Goal: Task Accomplishment & Management: Complete application form

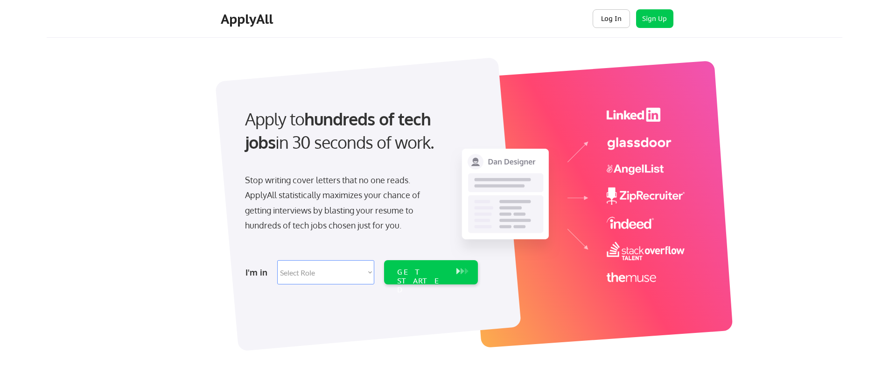
click at [606, 18] on button "Log In" at bounding box center [611, 18] width 37 height 19
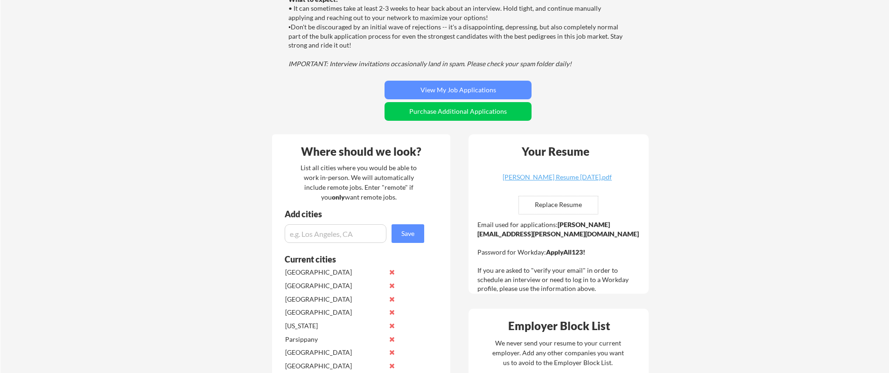
scroll to position [211, 0]
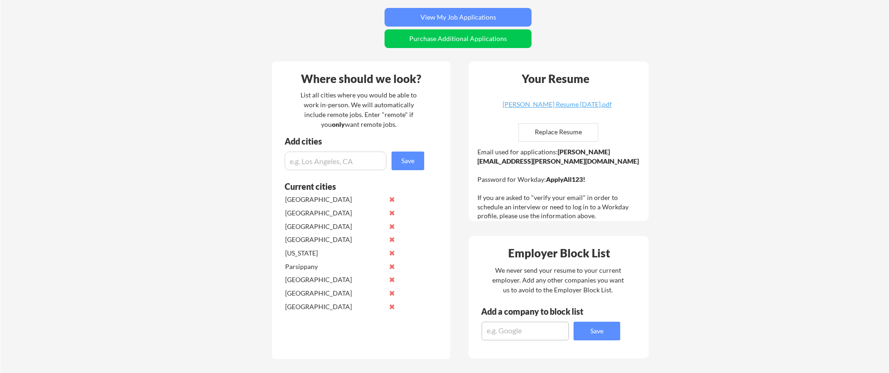
click at [565, 130] on input "file" at bounding box center [558, 133] width 79 height 18
click at [473, 42] on button "Purchase Additional Applications" at bounding box center [458, 38] width 147 height 19
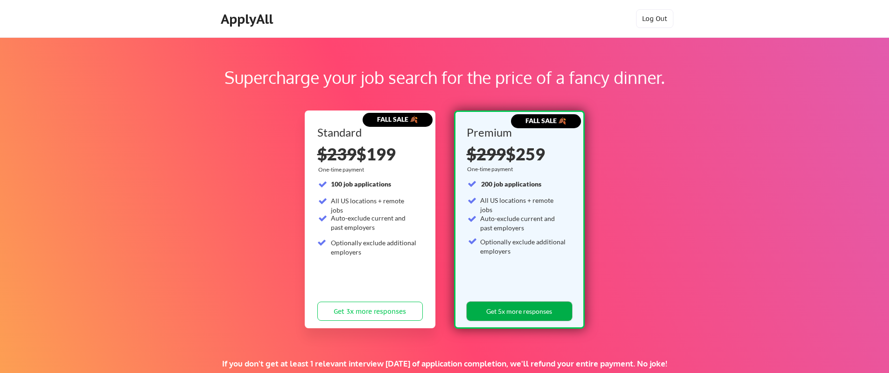
click at [517, 310] on button "Get 5x more responses" at bounding box center [520, 311] width 106 height 19
click at [241, 8] on div "ApplyAll Log Out" at bounding box center [444, 19] width 889 height 38
click at [243, 22] on div "ApplyAll" at bounding box center [248, 19] width 55 height 16
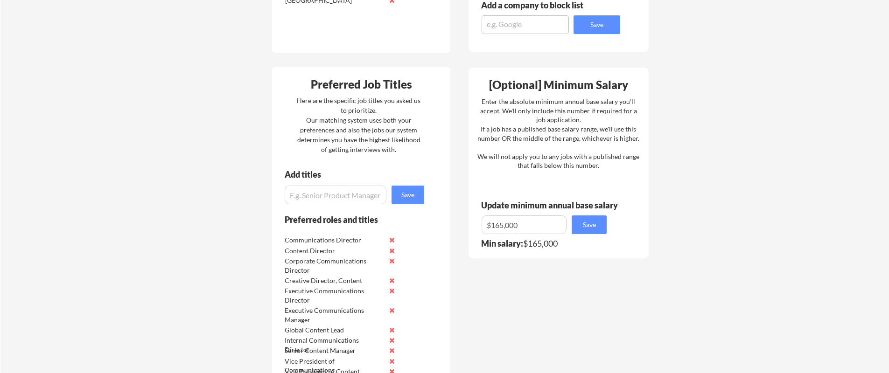
scroll to position [632, 0]
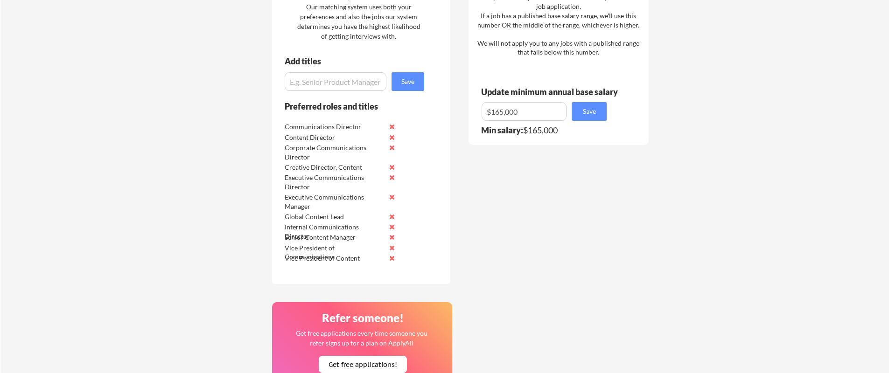
click at [394, 167] on button at bounding box center [391, 167] width 7 height 7
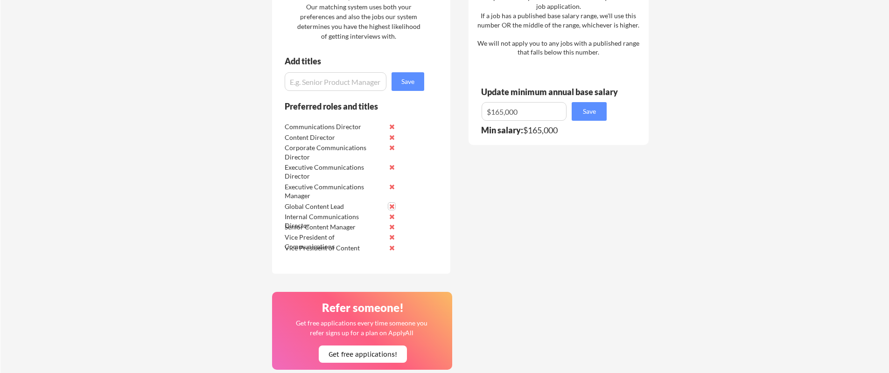
click at [393, 204] on button at bounding box center [391, 206] width 7 height 7
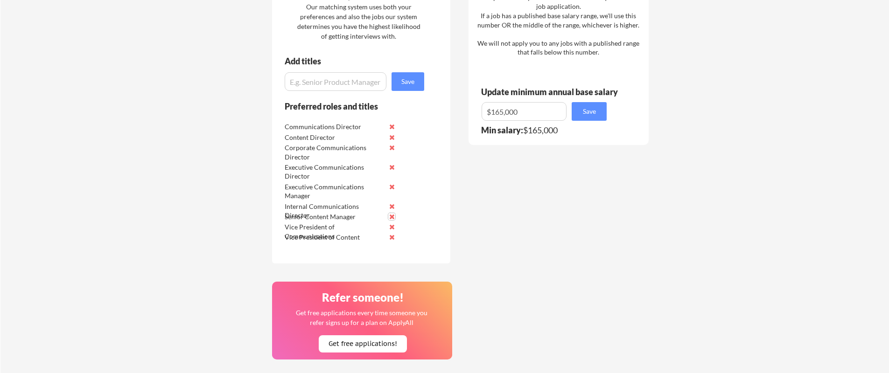
click at [393, 217] on button at bounding box center [391, 216] width 7 height 7
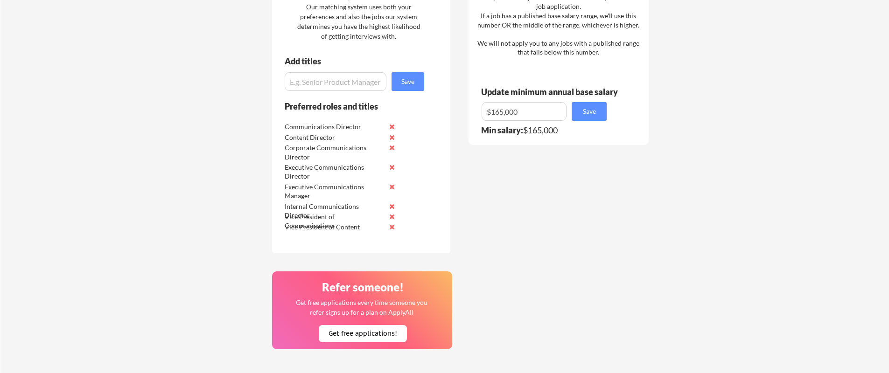
click at [393, 226] on button at bounding box center [391, 227] width 7 height 7
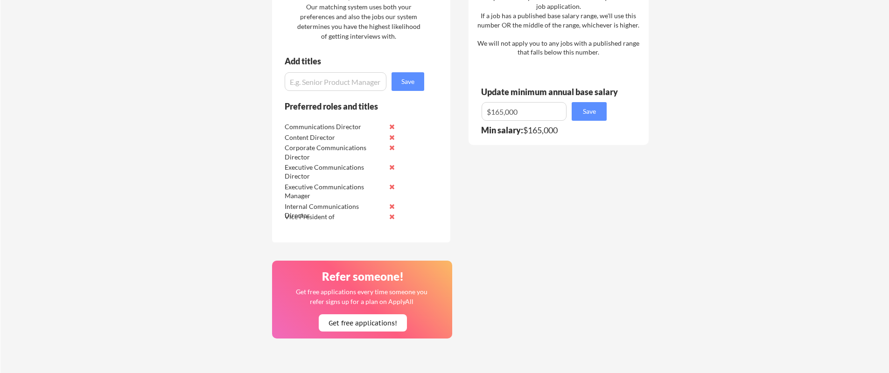
click at [392, 136] on button at bounding box center [391, 137] width 7 height 7
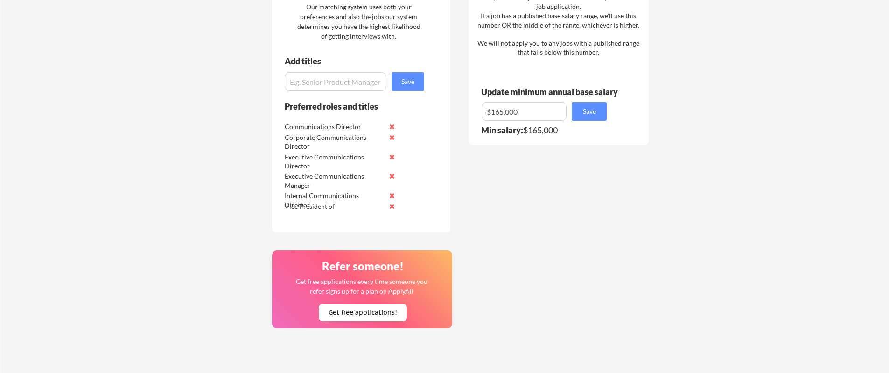
click at [539, 112] on input "input" at bounding box center [524, 111] width 85 height 19
click at [335, 89] on input "input" at bounding box center [336, 81] width 102 height 19
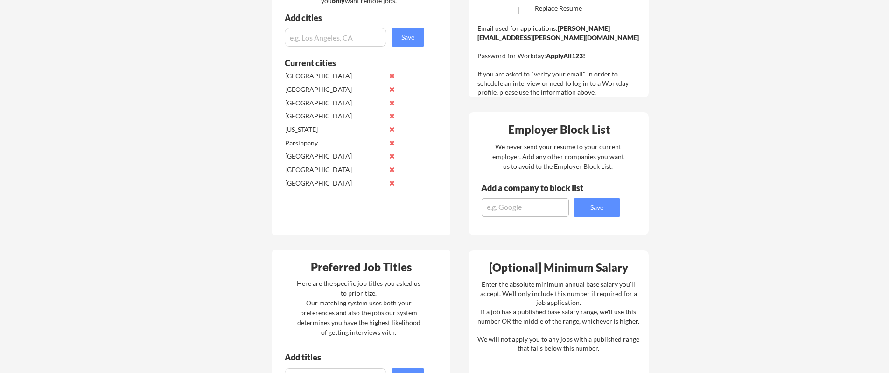
scroll to position [580, 0]
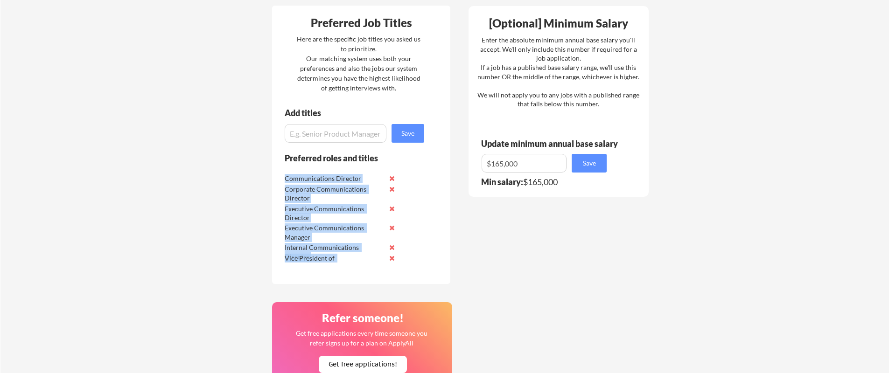
drag, startPoint x: 284, startPoint y: 166, endPoint x: 382, endPoint y: 257, distance: 133.8
click at [382, 257] on div "Preferred roles and titles Communications Director Corporate Communications Dir…" at bounding box center [348, 218] width 152 height 131
copy div "Communications Director Corporate Communications Director Executive Communicati…"
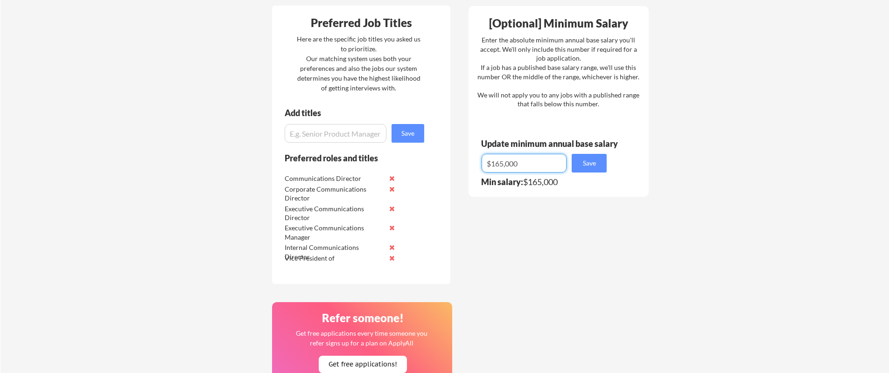
drag, startPoint x: 523, startPoint y: 164, endPoint x: 498, endPoint y: 165, distance: 24.8
click at [498, 165] on input "input" at bounding box center [524, 163] width 85 height 19
click at [508, 160] on input "input" at bounding box center [524, 163] width 85 height 19
type input "$160,000"
click at [583, 167] on button "Save" at bounding box center [589, 163] width 35 height 19
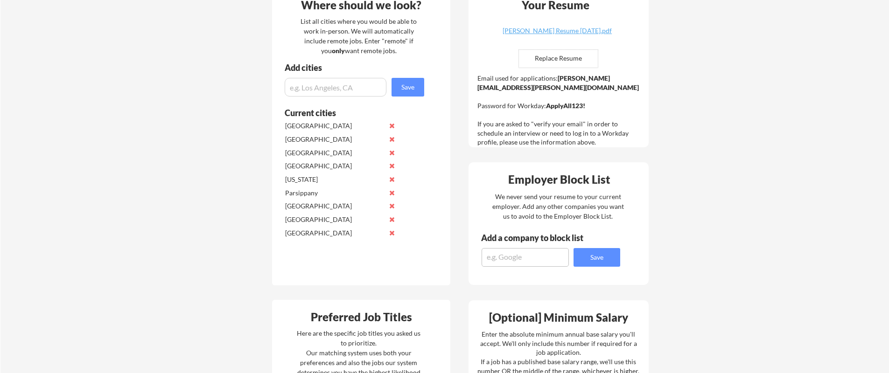
scroll to position [254, 0]
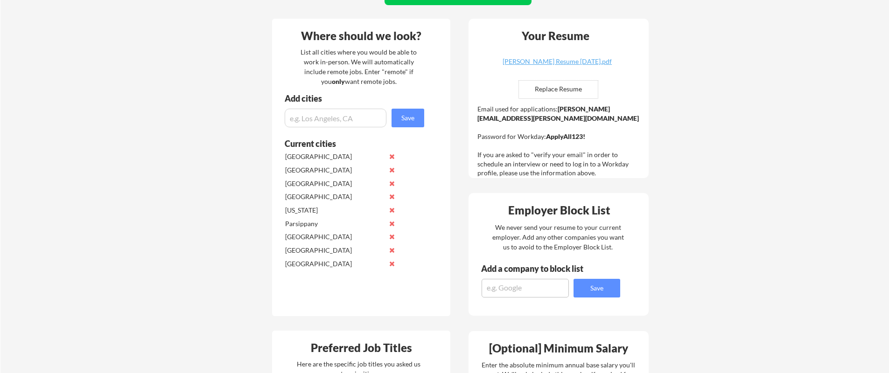
click at [577, 82] on input "file" at bounding box center [558, 90] width 79 height 18
type input "C:\fakepath\Joe Lang Communications Resume 2025.pdf"
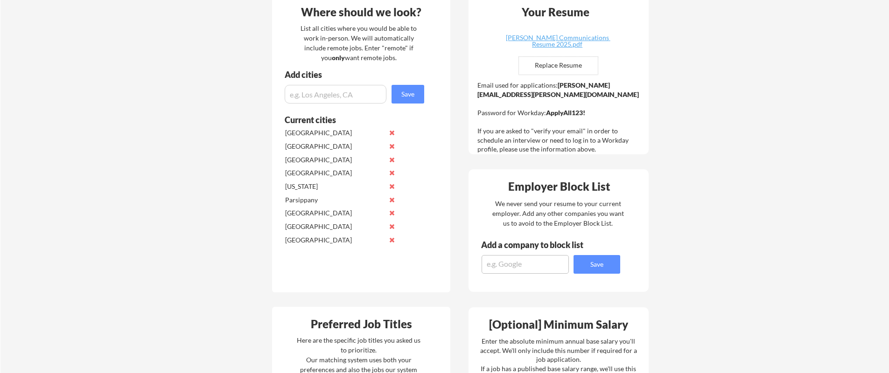
drag, startPoint x: 367, startPoint y: 40, endPoint x: 396, endPoint y: 62, distance: 36.7
click at [396, 62] on div "List all cities where you would be able to work in-person. We will automaticall…" at bounding box center [359, 42] width 128 height 39
drag, startPoint x: 393, startPoint y: 60, endPoint x: 382, endPoint y: 41, distance: 21.9
click at [382, 41] on div "List all cities where you would be able to work in-person. We will automaticall…" at bounding box center [359, 42] width 128 height 39
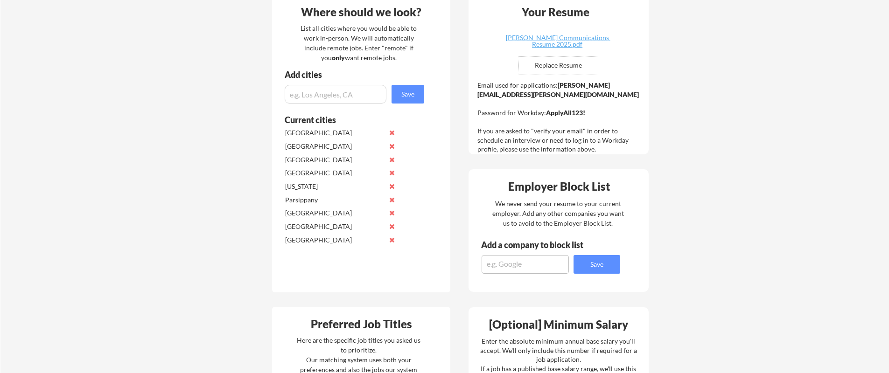
click at [382, 41] on div "List all cities where you would be able to work in-person. We will automaticall…" at bounding box center [359, 42] width 128 height 39
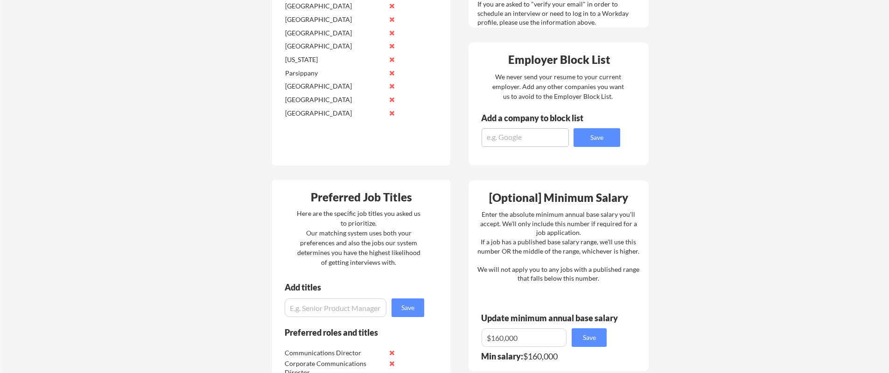
scroll to position [536, 0]
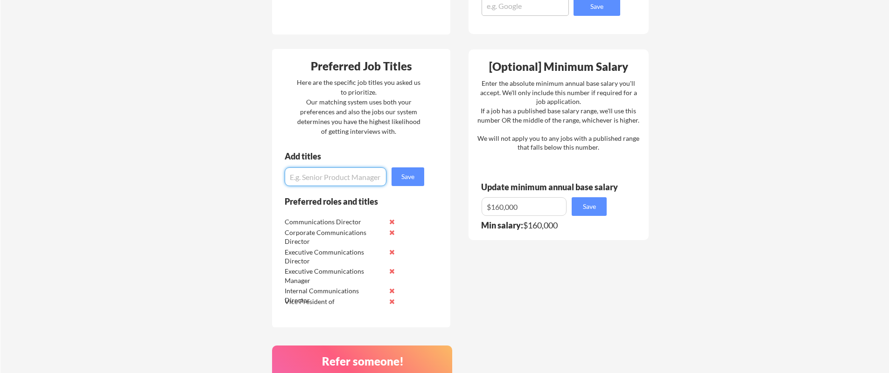
click at [338, 176] on input "input" at bounding box center [336, 177] width 102 height 19
type input "Senior Director of Communications"
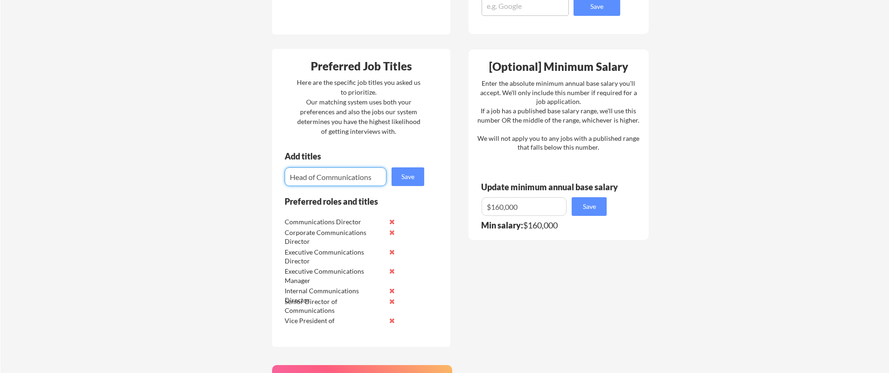
type input "Head of Communications"
type input "Vice President, Corporate COmmunications"
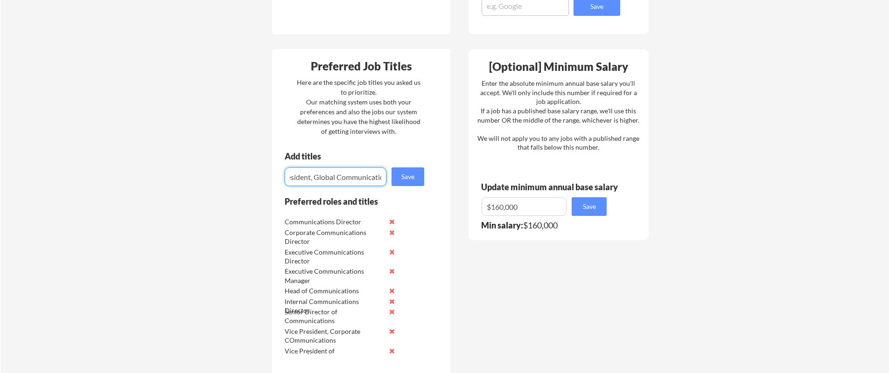
scroll to position [0, 37]
type input "Vice President, Global Communications"
type input "Chief Communications Officer (CCO)"
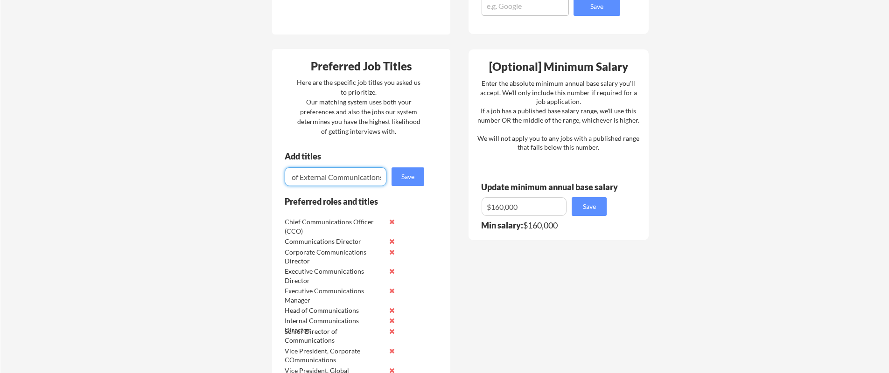
type input "Head of External Communications"
type input "Head of INternal COmmunications"
type input "Head of Executive Communications"
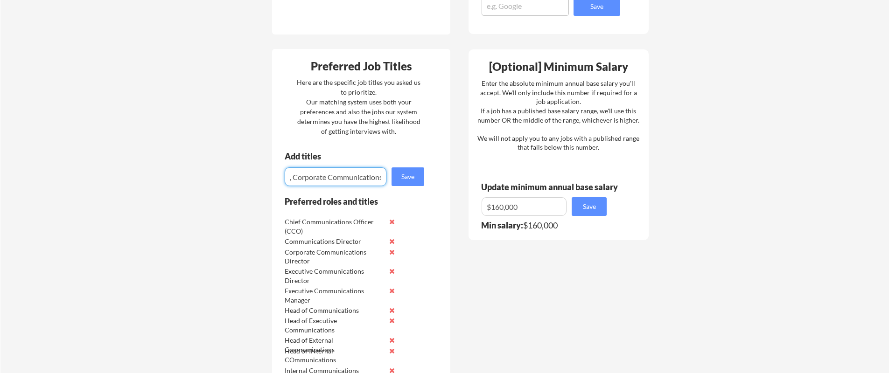
scroll to position [0, 53]
type input "Senior Manager, Corporate Communications"
type input "Director, External Communications"
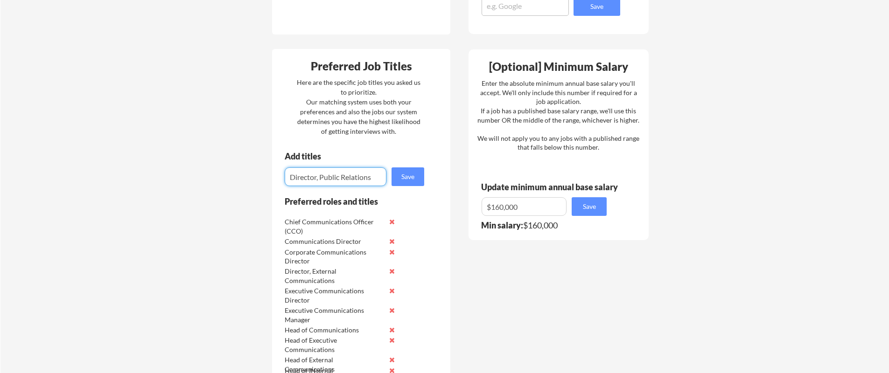
type input "Director, Public Relations"
type input "Director, Stakeholder Communications"
type input "Head of Brand & Corporate Communications"
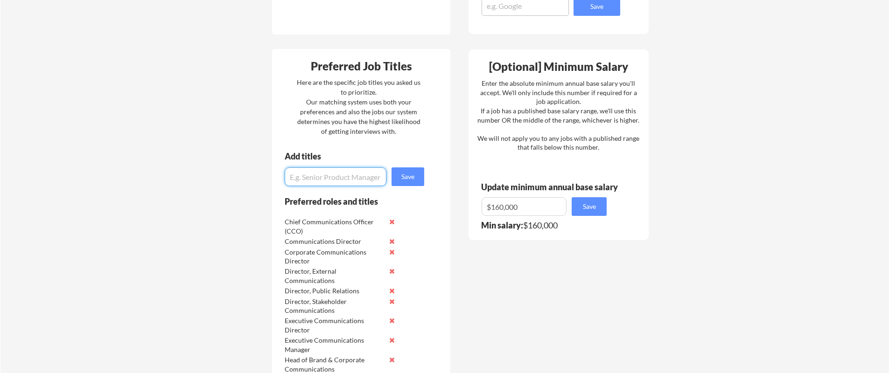
click at [331, 181] on input "input" at bounding box center [336, 177] width 102 height 19
type input "Director, Leadership Communications"
type input "Senior Manager, Executive Communications Strategy"
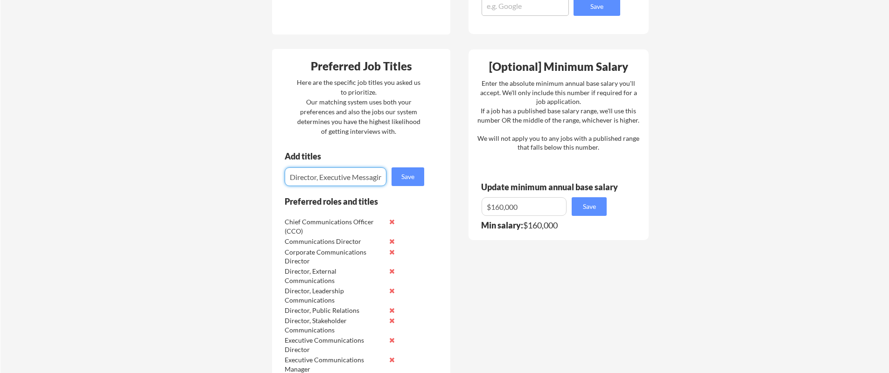
scroll to position [0, 7]
type input "Director, Executive Messaging"
type input "SSenior Director, Internal Communications & Culrture"
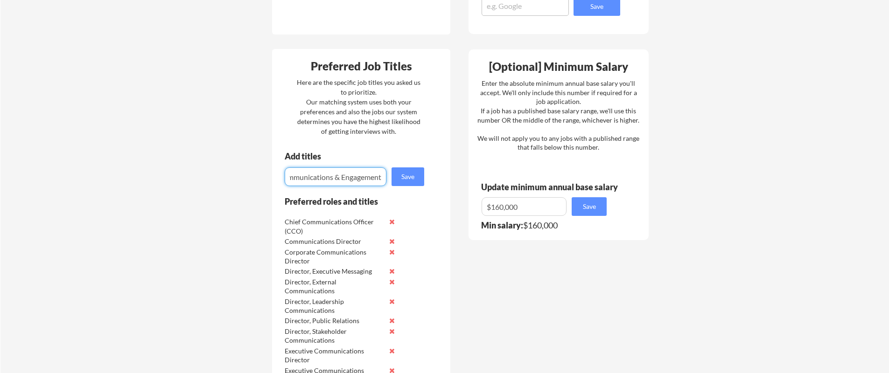
type input "Director, Employee Communications & Engagement"
type input "irector, Change & Transformation Communications"
type input "Head of Colleague / People COmmunications"
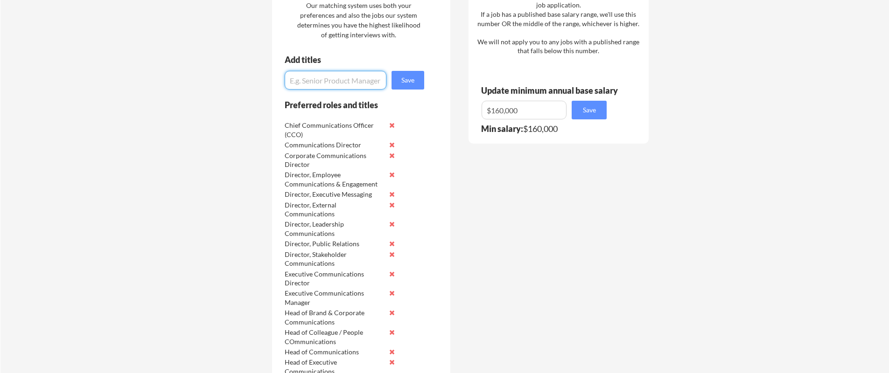
scroll to position [626, 0]
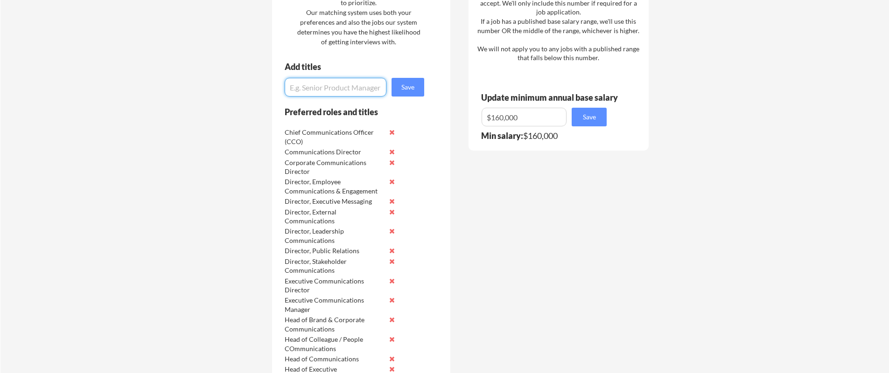
click at [335, 91] on input "input" at bounding box center [336, 87] width 102 height 19
type input "Director, Thought Leadership & Corporate Narrative"
type input "Director Product & Technology Communications"
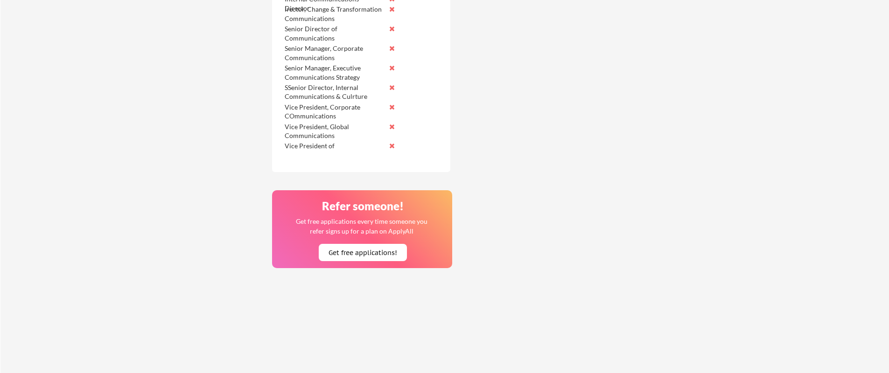
scroll to position [0, 0]
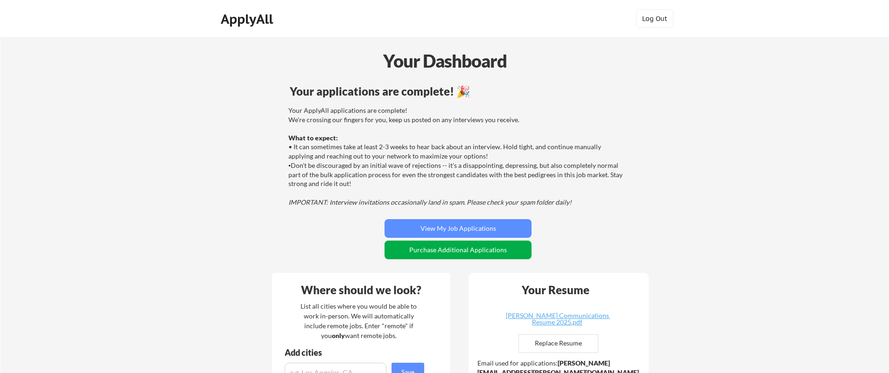
click at [481, 252] on button "Purchase Additional Applications" at bounding box center [458, 250] width 147 height 19
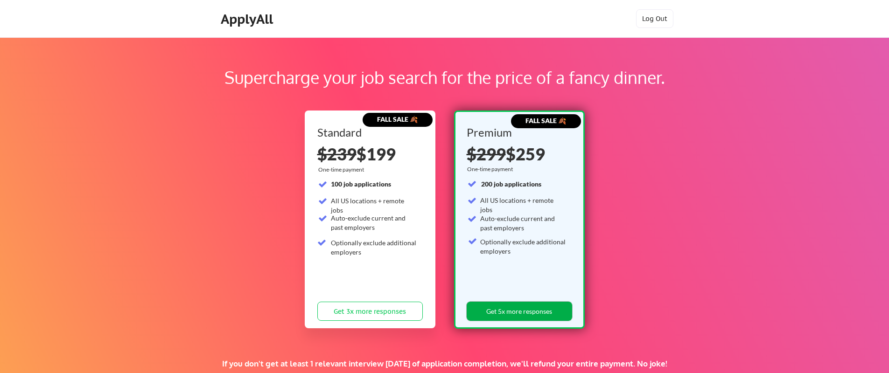
click at [519, 317] on button "Get 5x more responses" at bounding box center [520, 311] width 106 height 19
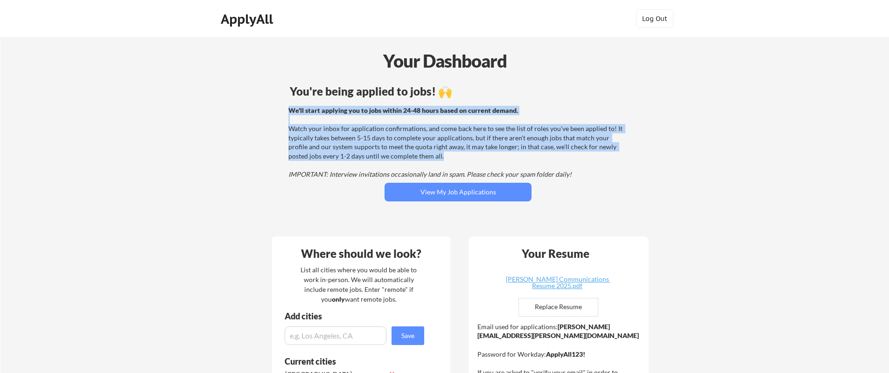
drag, startPoint x: 462, startPoint y: 96, endPoint x: 556, endPoint y: 157, distance: 111.4
click at [556, 157] on div "You're being applied to jobs! 🙌 We'll start applying you to jobs within 24-48 h…" at bounding box center [458, 155] width 377 height 149
click at [556, 157] on div "We'll start applying you to jobs within 24-48 hours based on current demand. Wa…" at bounding box center [457, 142] width 337 height 73
drag, startPoint x: 554, startPoint y: 156, endPoint x: 553, endPoint y: 117, distance: 39.2
click at [553, 117] on div "We'll start applying you to jobs within 24-48 hours based on current demand. Wa…" at bounding box center [457, 142] width 337 height 73
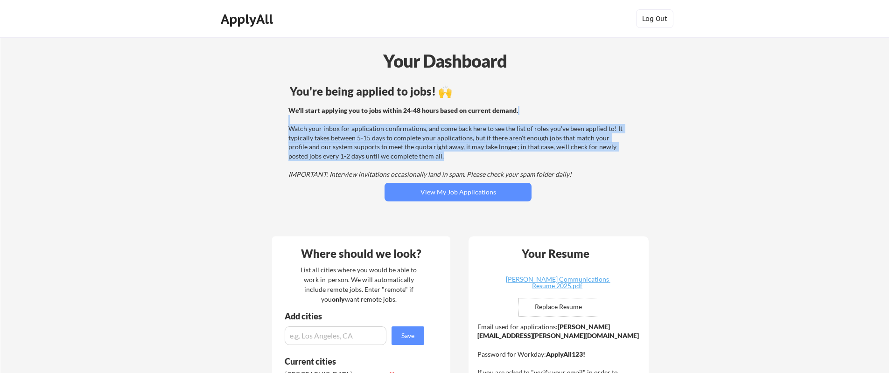
click at [553, 117] on div "We'll start applying you to jobs within 24-48 hours based on current demand. Wa…" at bounding box center [457, 142] width 337 height 73
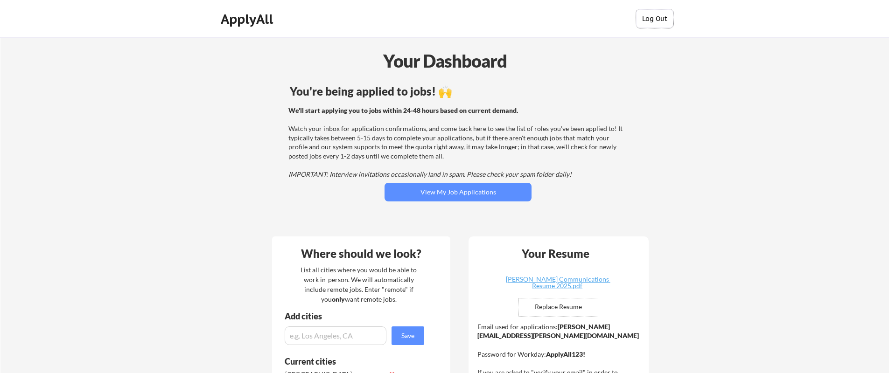
click at [652, 21] on button "Log Out" at bounding box center [654, 18] width 37 height 19
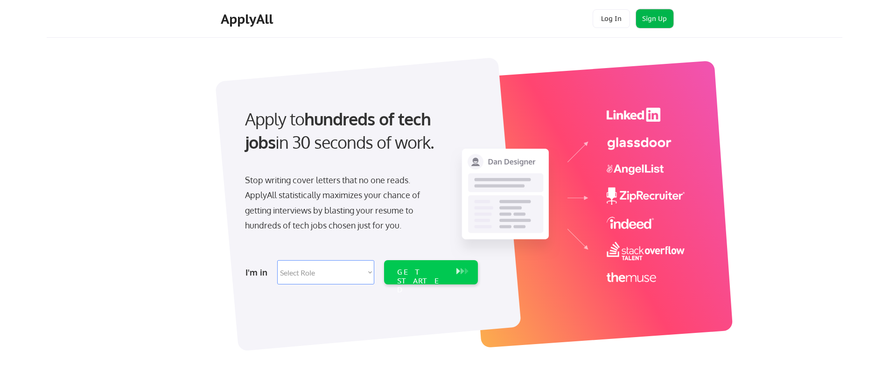
click at [661, 17] on button "Sign Up" at bounding box center [654, 18] width 37 height 19
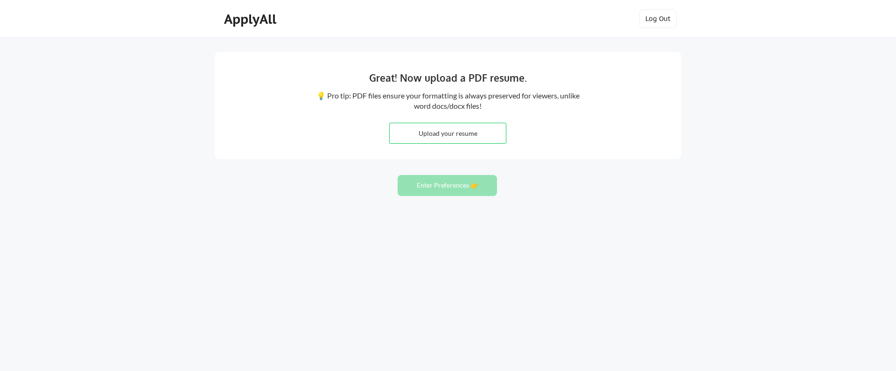
click at [458, 140] on input "file" at bounding box center [448, 133] width 116 height 20
type input "C:\fakepath\Joe Lang Resume 2025 CONTENT.pdf"
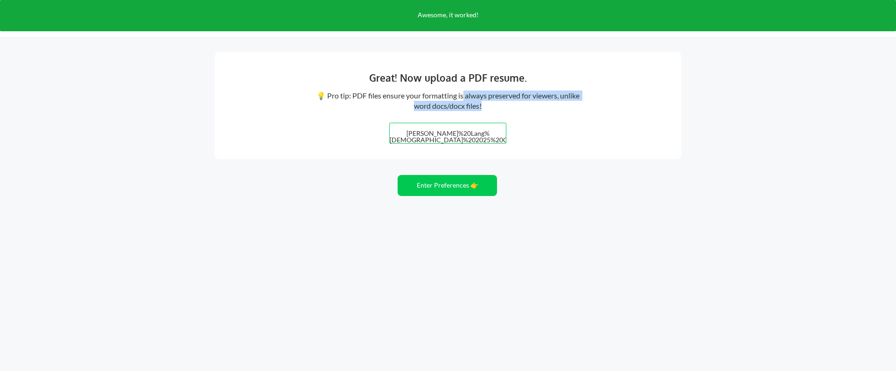
drag, startPoint x: 471, startPoint y: 98, endPoint x: 501, endPoint y: 109, distance: 32.2
click at [501, 109] on div "💡 Pro tip: PDF files ensure your formatting is always preserved for viewers, un…" at bounding box center [448, 101] width 266 height 21
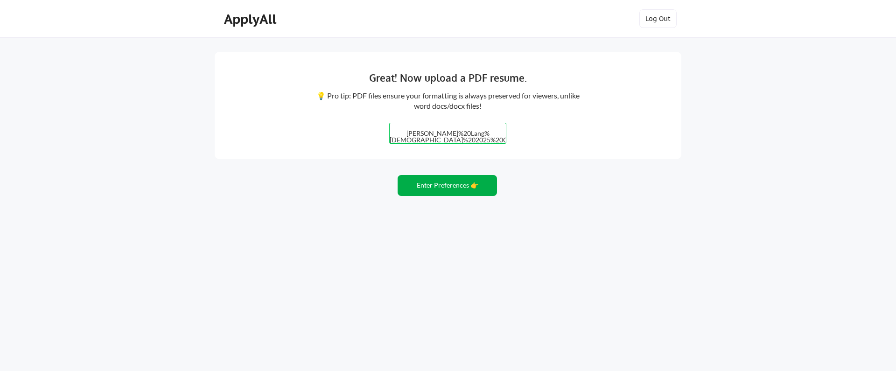
click at [462, 188] on button "Enter Preferences 👉" at bounding box center [447, 185] width 99 height 21
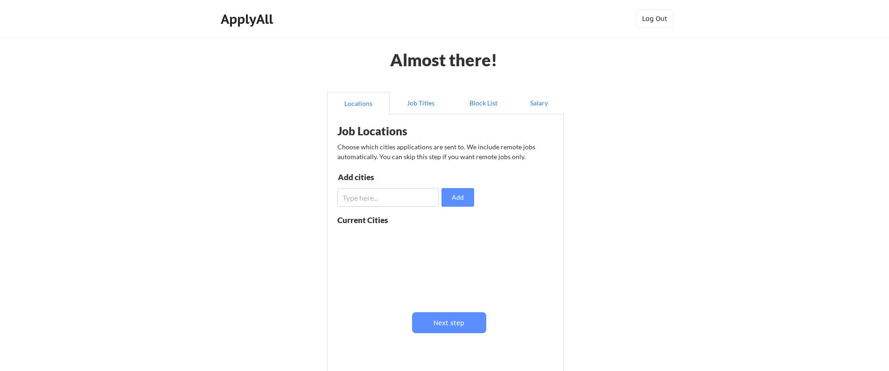
click at [393, 199] on input "input" at bounding box center [388, 197] width 101 height 19
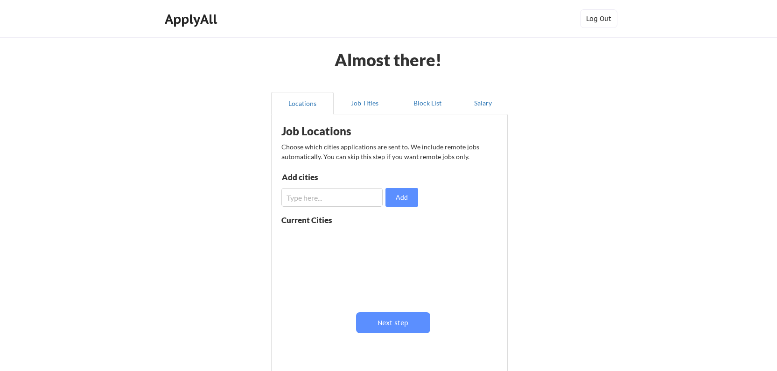
click at [336, 206] on input "input" at bounding box center [331, 197] width 101 height 19
type input "New York"
click at [402, 203] on button "Add" at bounding box center [402, 197] width 33 height 19
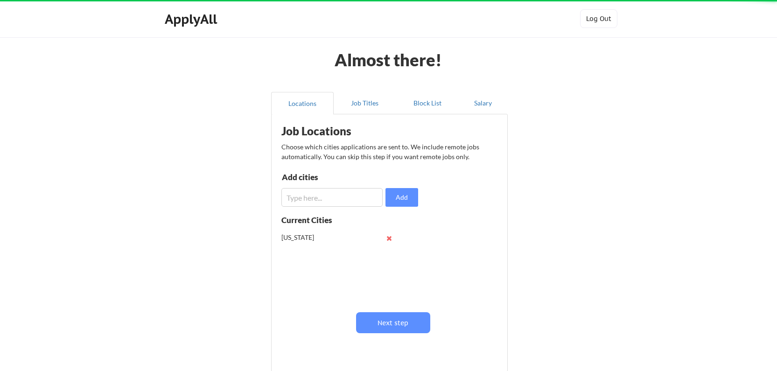
click at [338, 199] on input "input" at bounding box center [331, 197] width 101 height 19
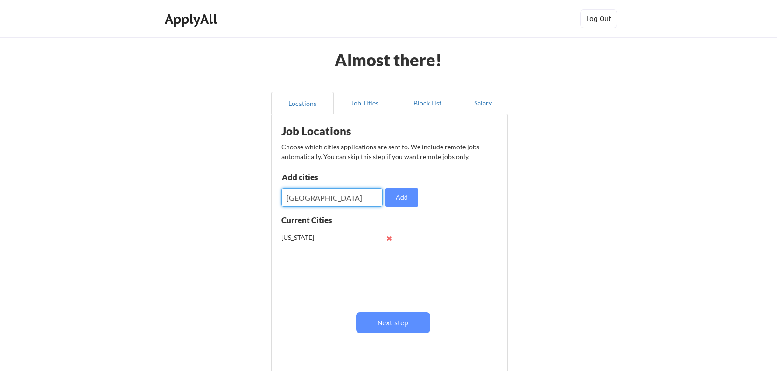
type input "Jersey City"
click at [318, 194] on input "input" at bounding box center [331, 197] width 101 height 19
type input "Lebanon, NH"
click at [310, 200] on input "input" at bounding box center [331, 197] width 101 height 19
type input "Hanover, NH"
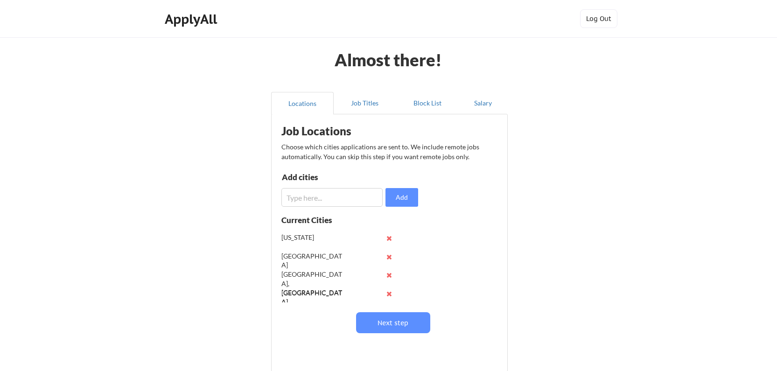
click at [306, 194] on input "input" at bounding box center [331, 197] width 101 height 19
type input "Boston, MA"
click at [322, 199] on input "input" at bounding box center [331, 197] width 101 height 19
type input "Stamford, CT"
click at [349, 197] on input "input" at bounding box center [331, 197] width 101 height 19
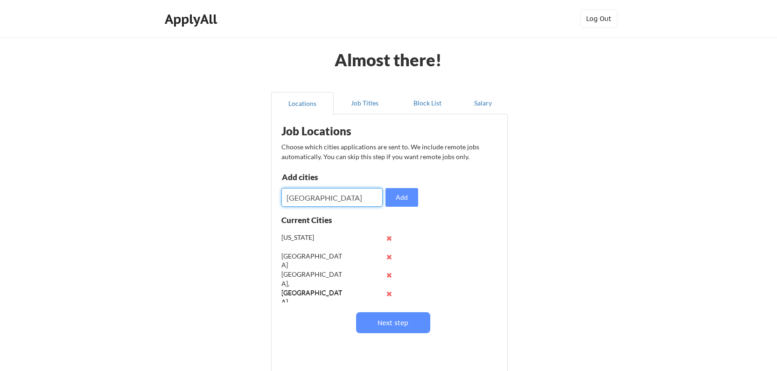
type input "Philadelphia"
click at [340, 192] on input "input" at bounding box center [331, 197] width 101 height 19
type input "n"
type input "New Brunswick"
click at [334, 193] on input "input" at bounding box center [331, 197] width 101 height 19
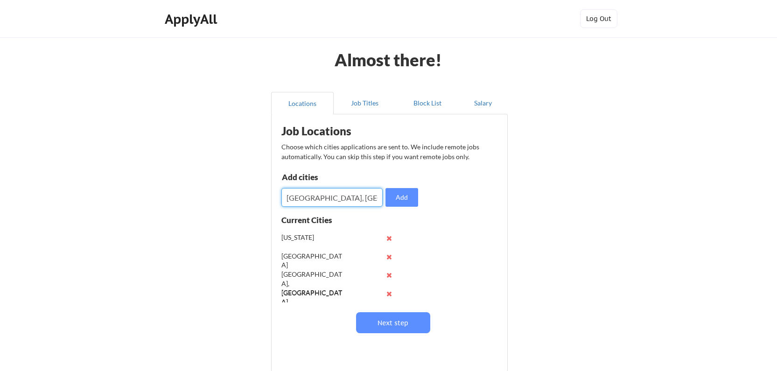
type input "Princeton, NJ"
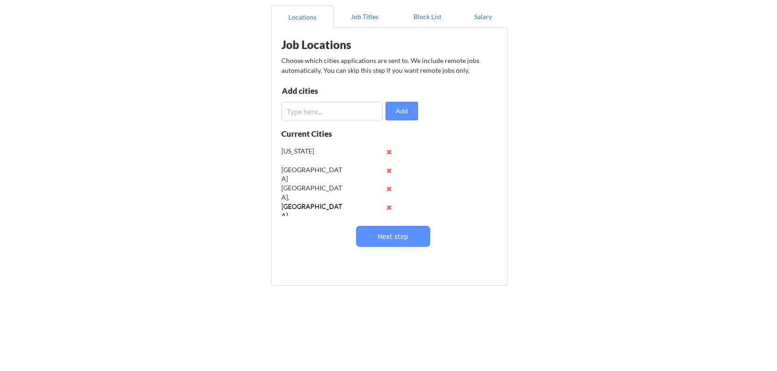
click at [335, 107] on input "input" at bounding box center [331, 111] width 101 height 19
type input "Ridgefield, CT"
click at [331, 108] on input "input" at bounding box center [331, 111] width 101 height 19
click at [327, 107] on input "input" at bounding box center [331, 111] width 101 height 19
click at [334, 110] on input "input" at bounding box center [331, 111] width 101 height 19
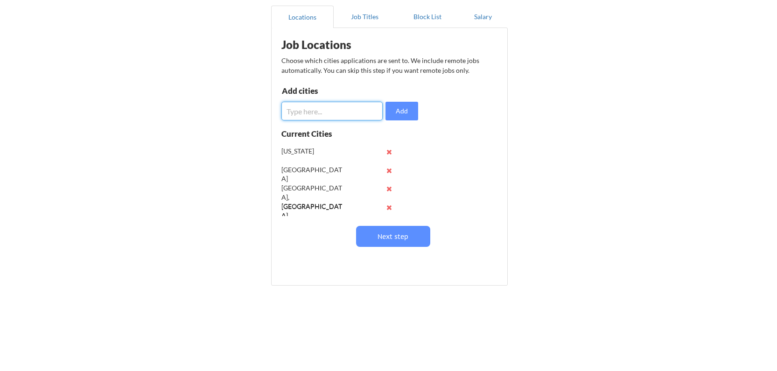
click at [344, 108] on input "input" at bounding box center [331, 111] width 101 height 19
type input "Parsippany, NJ"
click at [338, 110] on input "input" at bounding box center [331, 111] width 101 height 19
type input "Camden, NJ"
click at [326, 109] on input "input" at bounding box center [331, 111] width 101 height 19
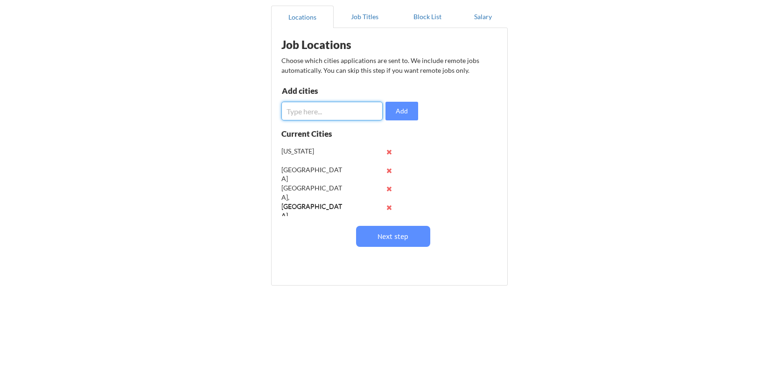
click at [356, 110] on input "input" at bounding box center [331, 111] width 101 height 19
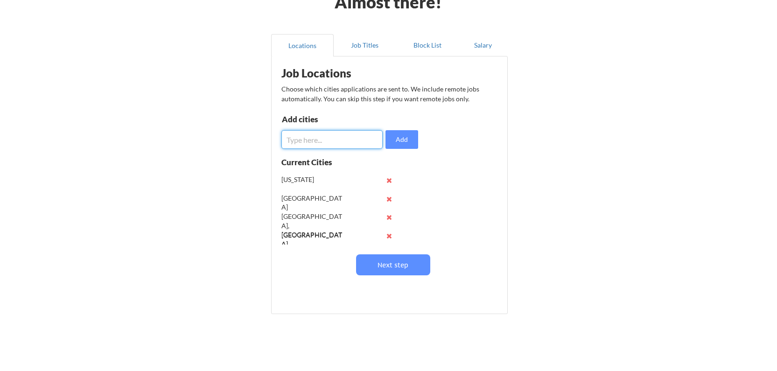
click at [338, 144] on input "input" at bounding box center [331, 139] width 101 height 19
type input "a"
type input "Brooklyn, NY"
click at [327, 141] on input "input" at bounding box center [331, 139] width 101 height 19
type input "White Plains, NY"
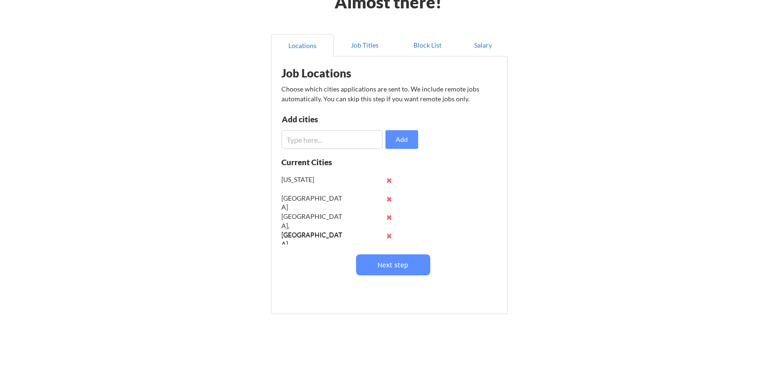
click at [309, 143] on input "input" at bounding box center [331, 139] width 101 height 19
type input "Greenwich, CT"
click at [309, 136] on input "input" at bounding box center [331, 139] width 101 height 19
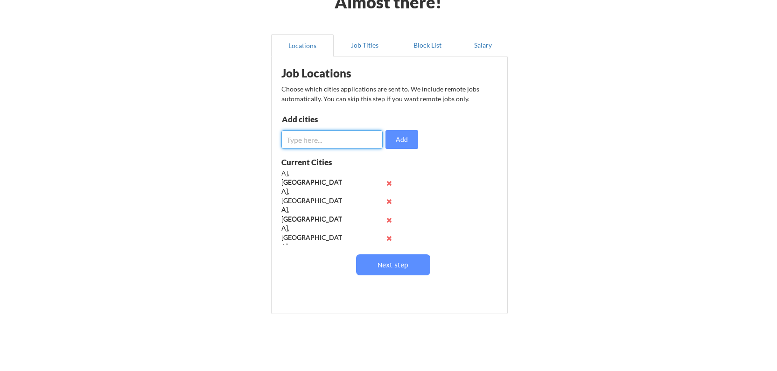
scroll to position [0, 0]
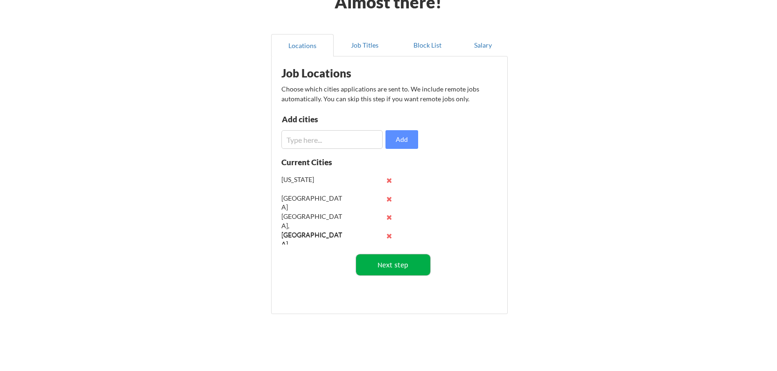
click at [397, 265] on button "Next step" at bounding box center [393, 264] width 74 height 21
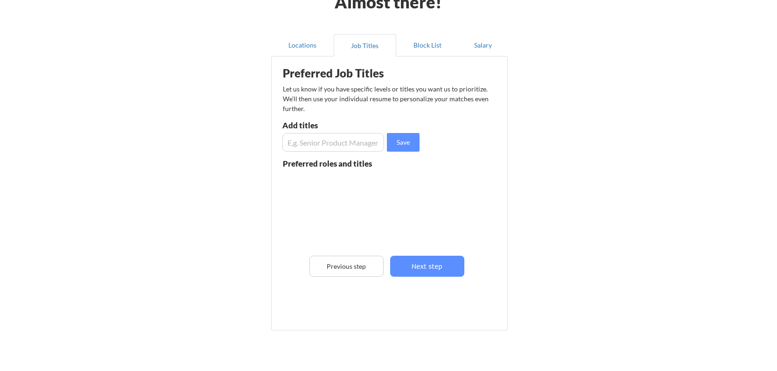
click at [355, 143] on input "input" at bounding box center [333, 142] width 102 height 19
click at [332, 143] on input "input" at bounding box center [333, 142] width 102 height 19
type input "Director of COntent Strategy"
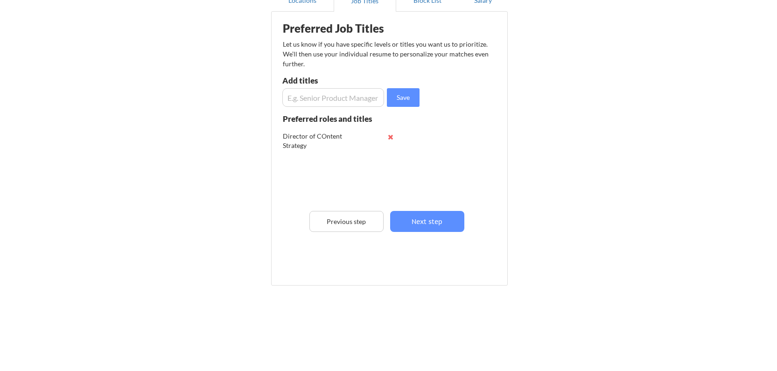
click at [313, 93] on input "input" at bounding box center [333, 97] width 102 height 19
type input "Head of Content"
click at [325, 93] on input "input" at bounding box center [333, 97] width 102 height 19
type input "Director of Content Marketing"
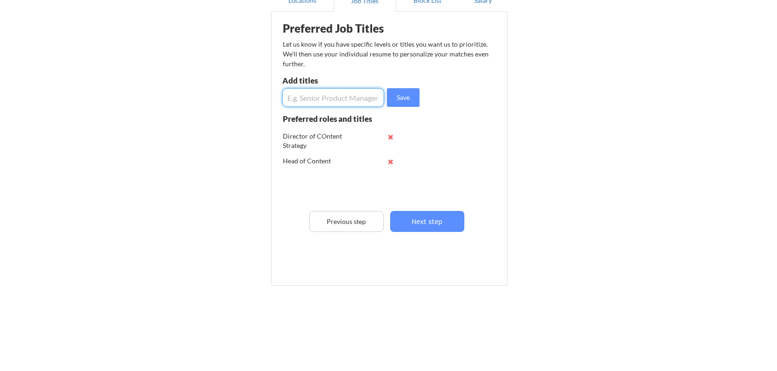
scroll to position [0, 0]
click at [317, 93] on input "input" at bounding box center [333, 97] width 102 height 19
type input "Senior Director of COntent"
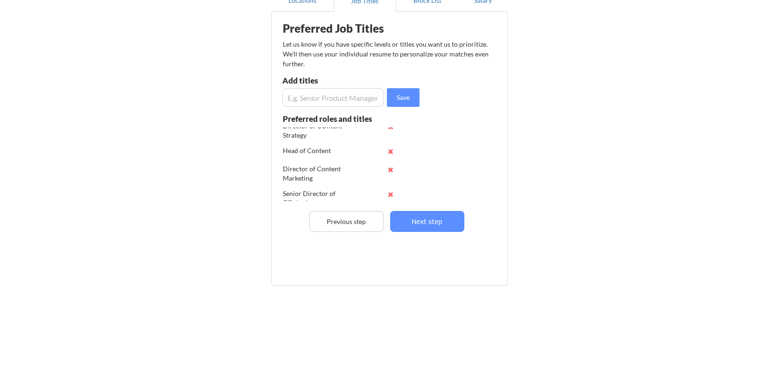
scroll to position [18, 0]
click at [393, 185] on button at bounding box center [390, 186] width 7 height 7
click at [344, 98] on input "input" at bounding box center [333, 97] width 102 height 19
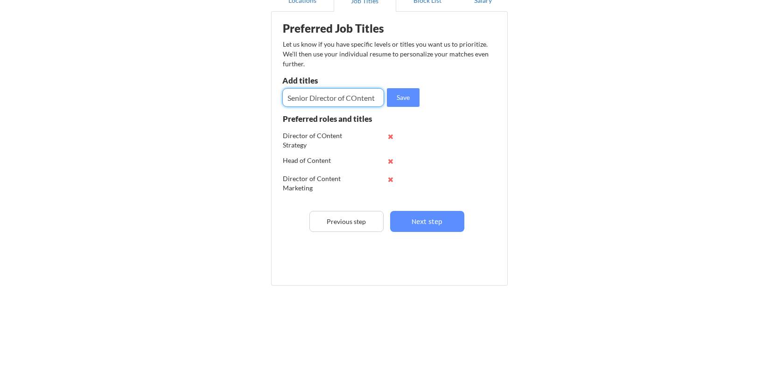
type input "Senior Director of COntent"
click at [362, 99] on input "input" at bounding box center [333, 97] width 102 height 19
type input "Vice President, Content & Editorial"
click at [407, 101] on button "Save" at bounding box center [403, 97] width 33 height 19
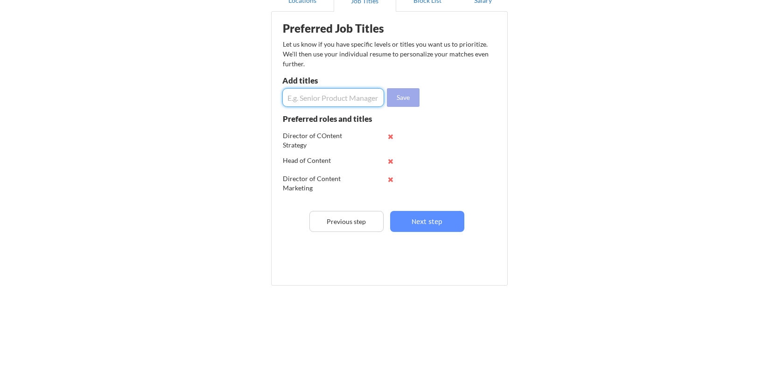
scroll to position [0, 0]
click at [340, 95] on input "input" at bounding box center [333, 97] width 102 height 19
type input "VP, Content Marketing"
click at [330, 95] on input "input" at bounding box center [333, 97] width 102 height 19
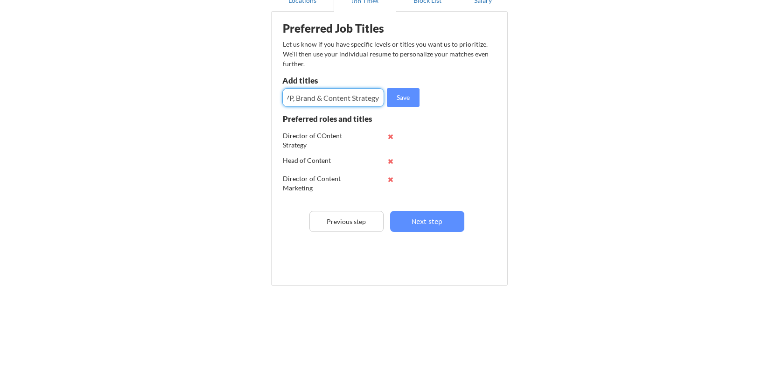
type input "VP, Brand & Content Strategy"
click at [323, 101] on input "input" at bounding box center [333, 97] width 102 height 19
type input "Chief Content Officer"
click at [311, 96] on input "input" at bounding box center [333, 97] width 102 height 19
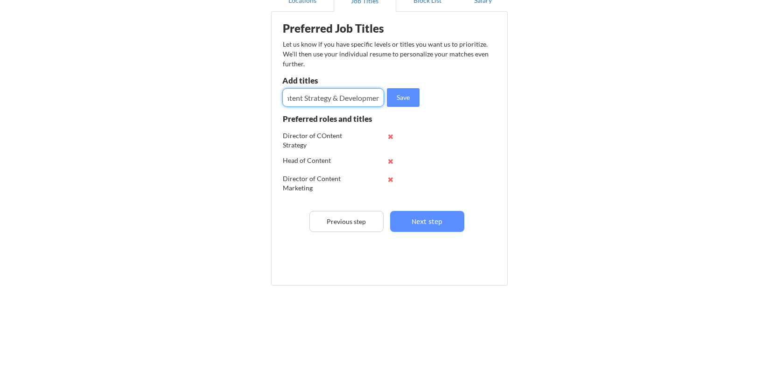
scroll to position [0, 81]
type input "Executive Director, Content Strategy & Development"
click at [391, 135] on button at bounding box center [390, 136] width 7 height 7
click at [341, 99] on input "input" at bounding box center [333, 97] width 102 height 19
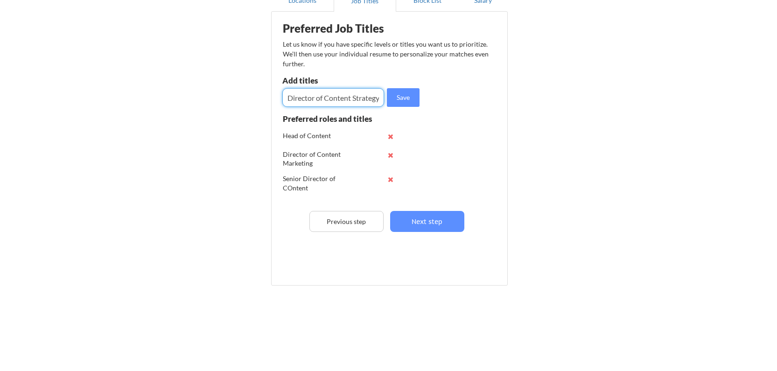
scroll to position [0, 2]
type input "Director of Content Strategy"
click at [340, 99] on input "input" at bounding box center [333, 97] width 102 height 19
type input "M"
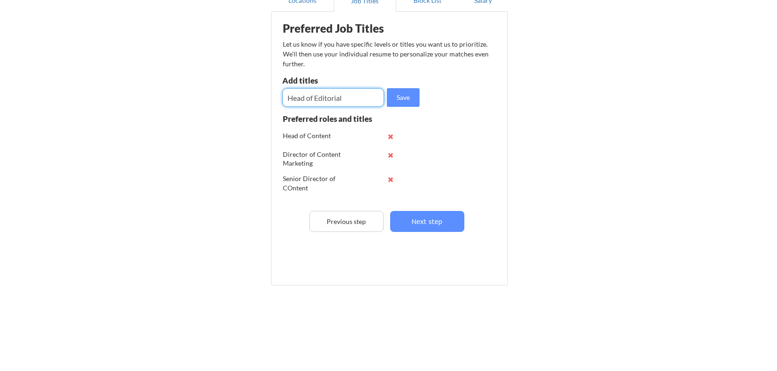
type input "Head of Editorial"
click at [340, 97] on input "input" at bounding box center [333, 97] width 102 height 19
type input "Director of Editorial Strategy"
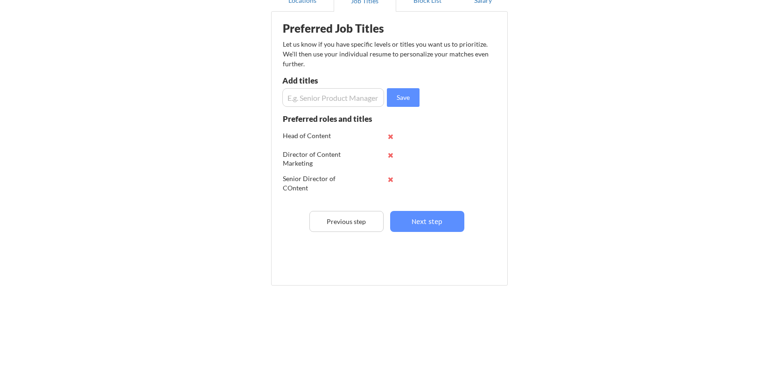
click at [347, 102] on input "input" at bounding box center [333, 97] width 102 height 19
type input "Director of Brand Journalism & Storytelling"
click at [339, 101] on input "input" at bounding box center [333, 97] width 102 height 19
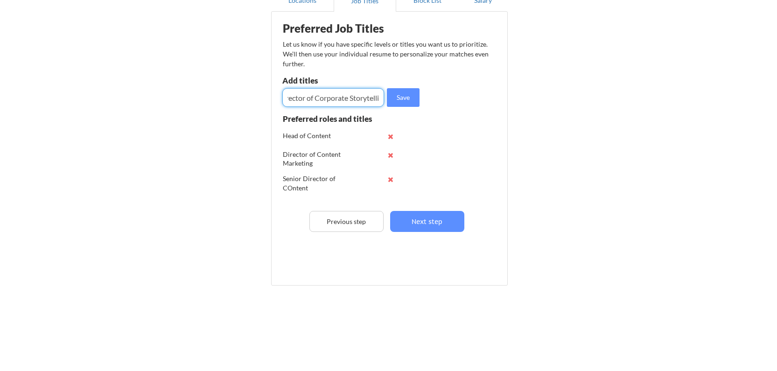
scroll to position [0, 19]
type input "Director of Corporate Storytelling"
click at [353, 97] on input "input" at bounding box center [333, 97] width 102 height 19
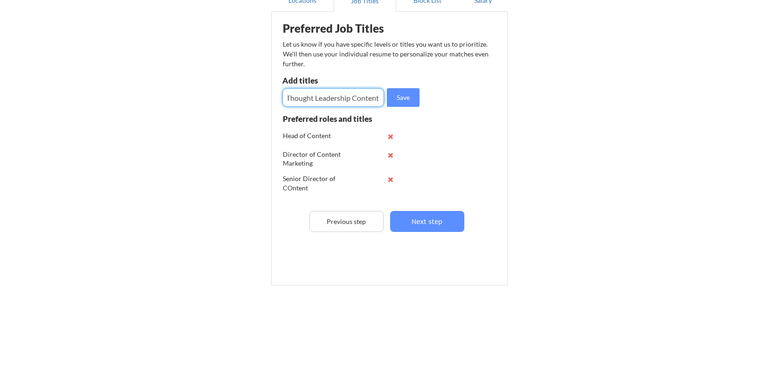
type input "Director of Thought Leadership Content"
click at [342, 98] on input "input" at bounding box center [333, 97] width 102 height 19
type input "Director of Narrative Strategy"
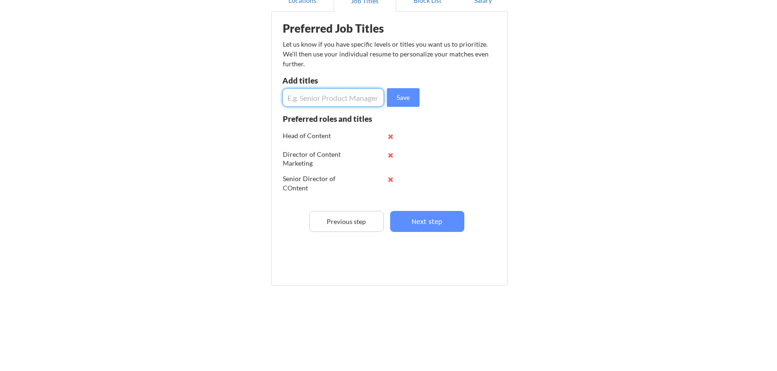
scroll to position [0, 0]
click at [341, 100] on input "input" at bounding box center [333, 97] width 102 height 19
type input "Director of Brand Storytelling & Thought Leadership"
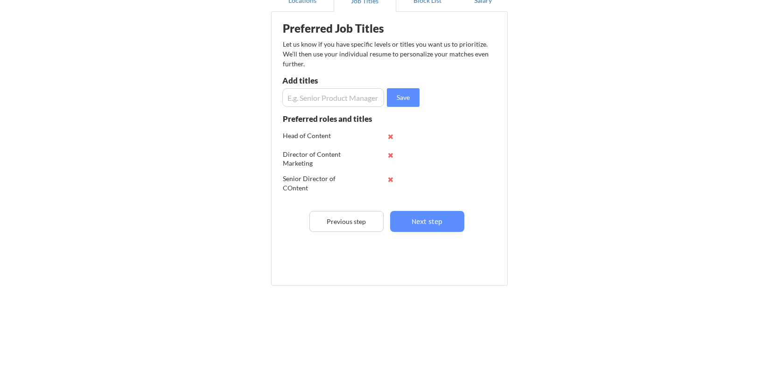
click at [361, 103] on input "input" at bounding box center [333, 97] width 102 height 19
type input "Head of Content & Thought Leadership"
click at [360, 99] on input "input" at bounding box center [333, 97] width 102 height 19
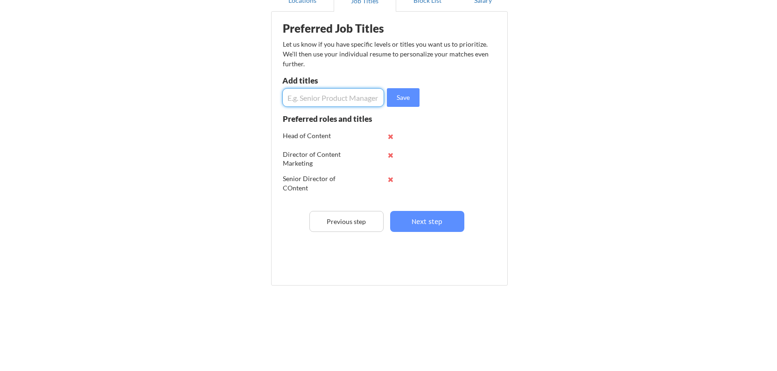
click at [346, 94] on input "input" at bounding box center [333, 97] width 102 height 19
type input "Director of Demand Generation Content"
click at [336, 94] on input "input" at bounding box center [333, 97] width 102 height 19
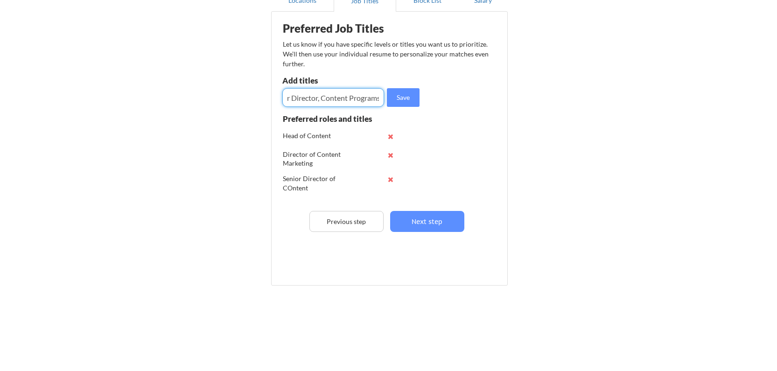
scroll to position [0, 21]
type input "Senior Director, Content Programs"
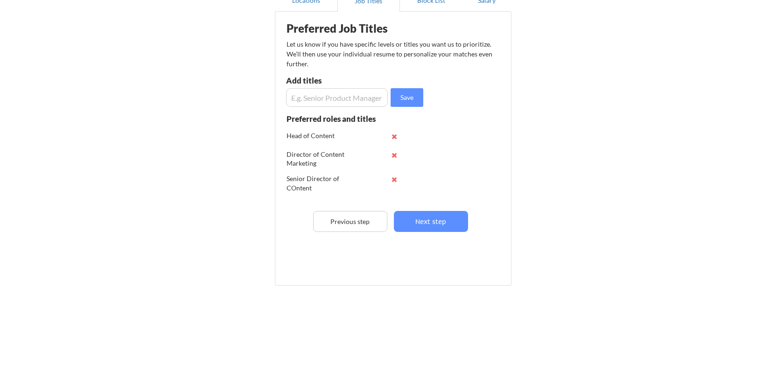
scroll to position [0, 0]
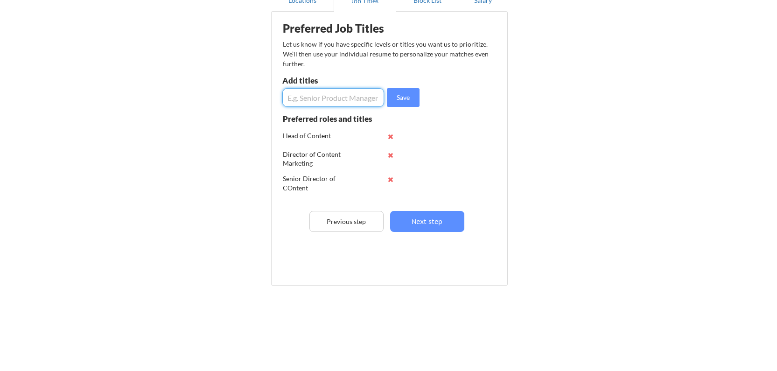
click at [328, 94] on input "input" at bounding box center [333, 97] width 102 height 19
type input "Director of Storytelling"
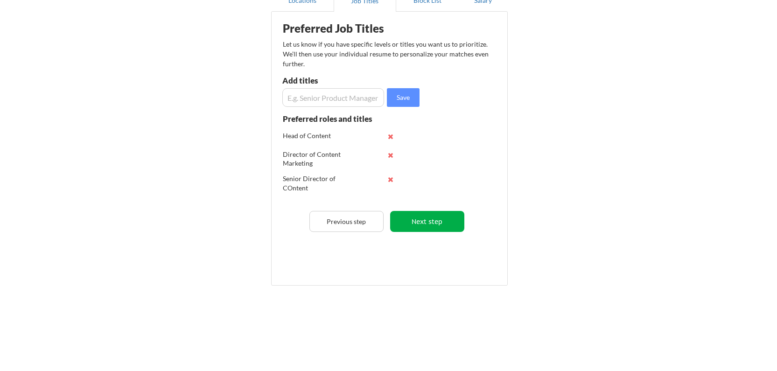
click at [428, 222] on button "Next step" at bounding box center [427, 221] width 74 height 21
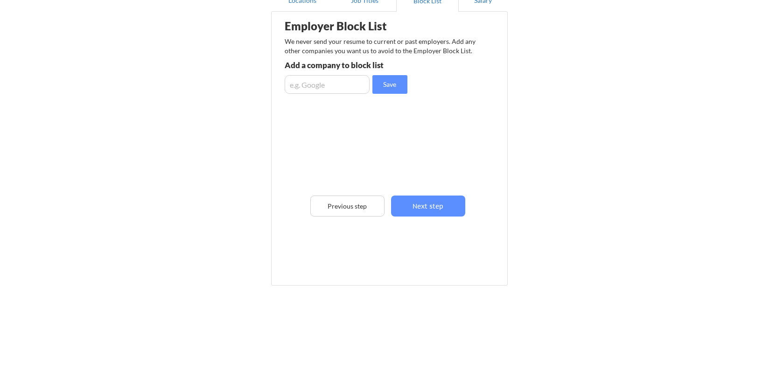
click at [353, 87] on input "input" at bounding box center [327, 84] width 85 height 19
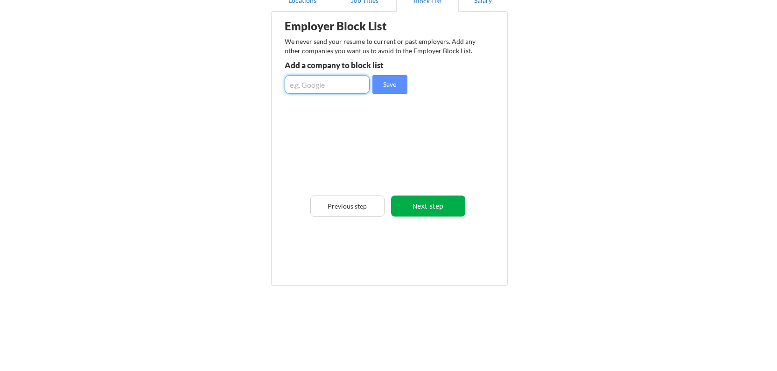
click at [433, 211] on button "Next step" at bounding box center [428, 206] width 74 height 21
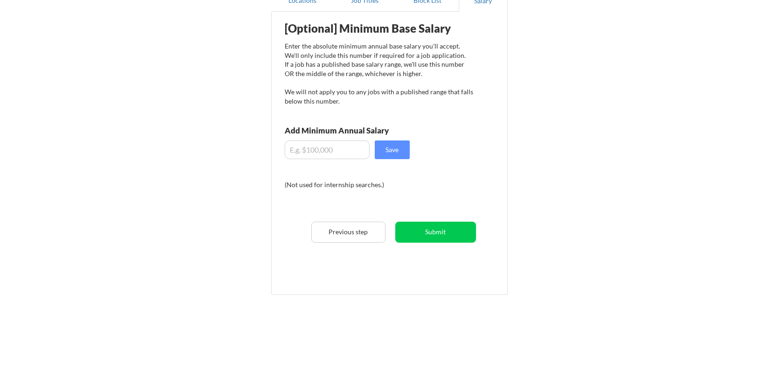
click at [335, 150] on input "input" at bounding box center [327, 150] width 85 height 19
type input "$160,000"
click at [387, 146] on button "Save" at bounding box center [392, 150] width 35 height 19
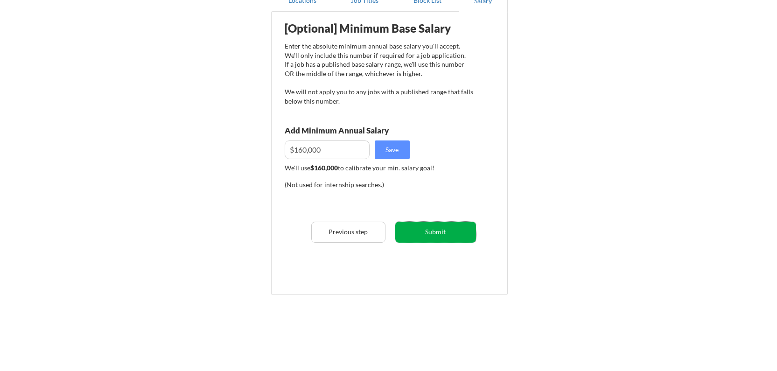
click at [436, 228] on button "Submit" at bounding box center [435, 232] width 81 height 21
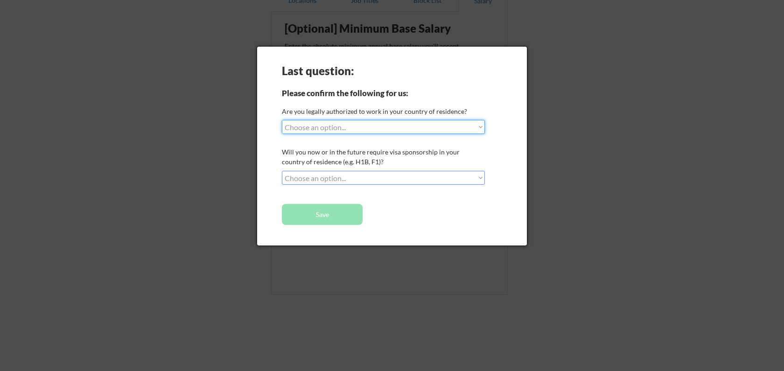
click at [407, 129] on select "Choose an option... Yes, I am a US Citizen Yes, I am a Canadian Citizen Yes, I …" at bounding box center [383, 127] width 203 height 14
select select ""yes__i_am_a_us_citizen""
click at [282, 120] on select "Choose an option... Yes, I am a US Citizen Yes, I am a Canadian Citizen Yes, I …" at bounding box center [383, 127] width 203 height 14
click at [383, 181] on select "Choose an option... No, I will not need sponsorship Yes, I will need sponsorship" at bounding box center [383, 178] width 203 height 14
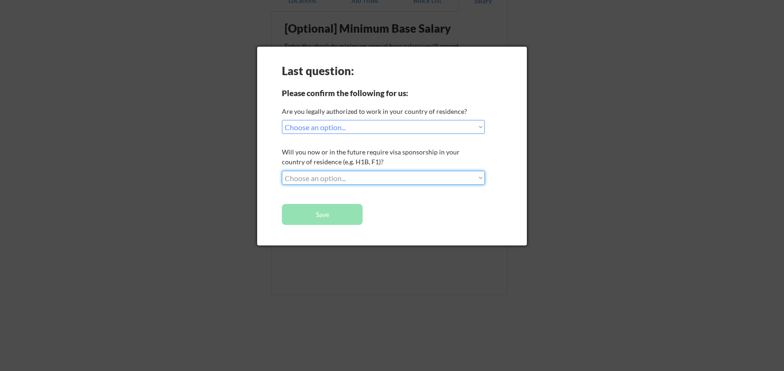
select select ""no__i_will_not_need_sponsorship""
click at [282, 171] on select "Choose an option... No, I will not need sponsorship Yes, I will need sponsorship" at bounding box center [383, 178] width 203 height 14
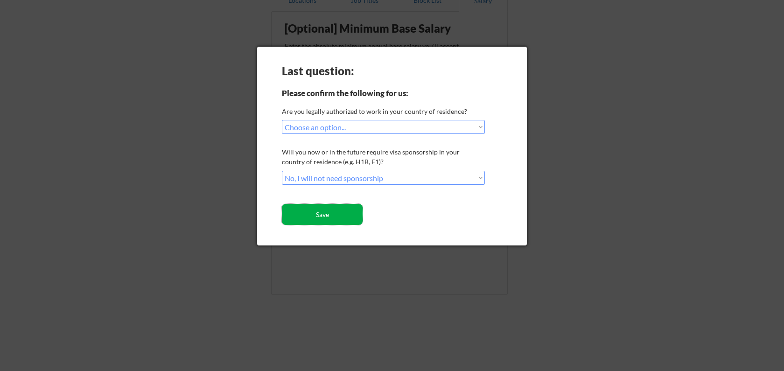
click at [310, 213] on button "Save" at bounding box center [322, 214] width 81 height 21
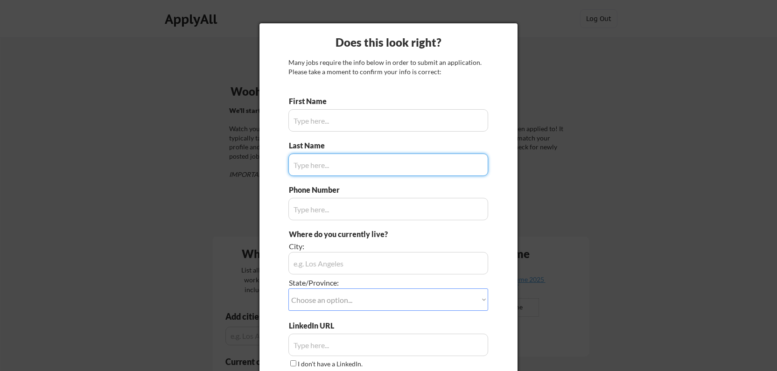
click at [411, 126] on input "input" at bounding box center [389, 120] width 200 height 22
type input "[PERSON_NAME]"
type input "Lang"
type input "[PHONE_NUMBER]"
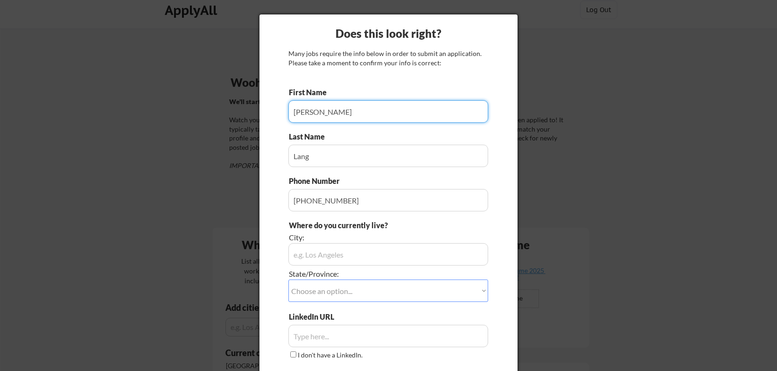
scroll to position [20, 0]
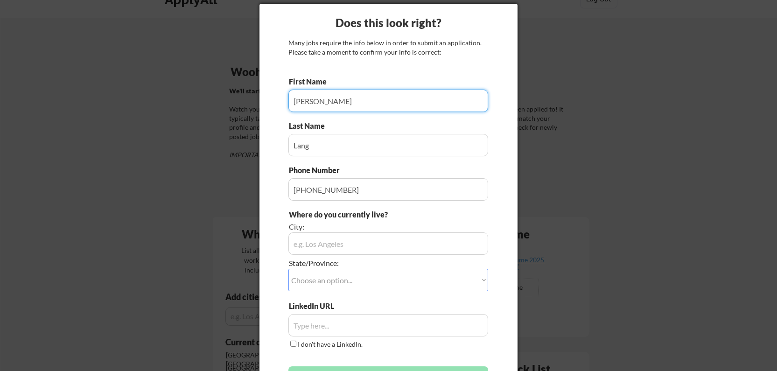
click at [365, 246] on input "input" at bounding box center [389, 243] width 200 height 22
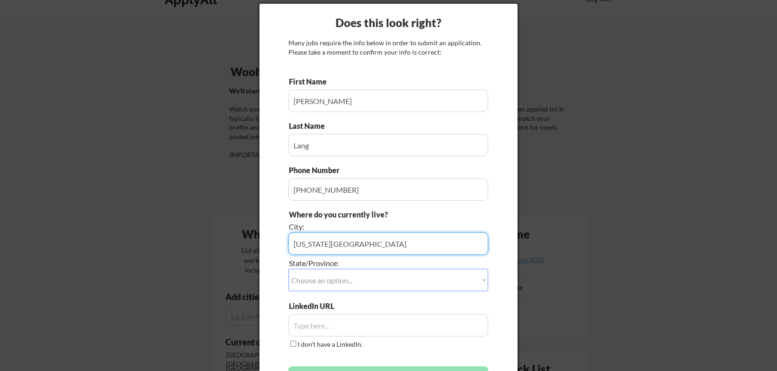
type input "New York City"
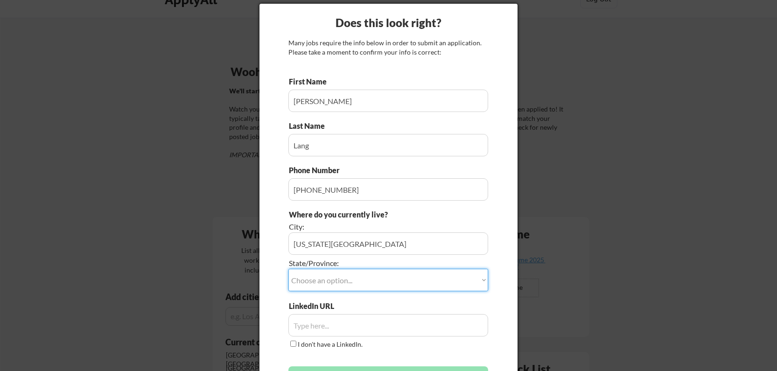
click at [376, 270] on select "Choose an option... Other/Not Applicable Alabama Alaska Alberta Arizona Arkansa…" at bounding box center [389, 280] width 200 height 22
select select ""New York""
click at [289, 269] on select "Choose an option... Other/Not Applicable Alabama Alaska Alberta Arizona Arkansa…" at bounding box center [389, 280] width 200 height 22
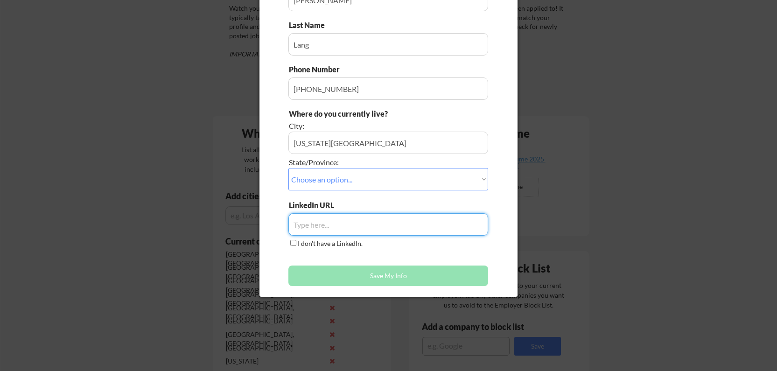
click at [384, 225] on input "input" at bounding box center [389, 224] width 200 height 22
type input "L"
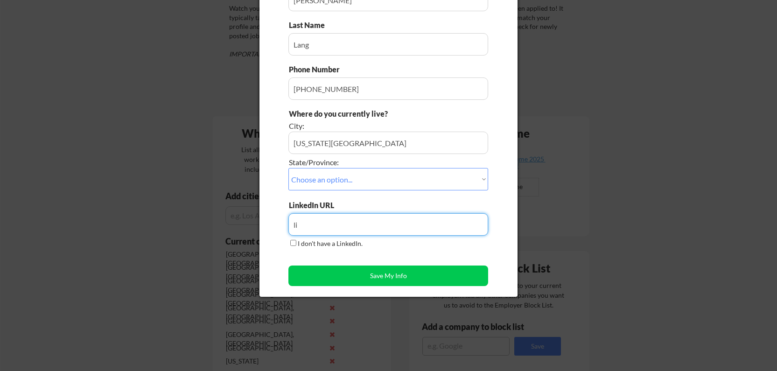
type input "l"
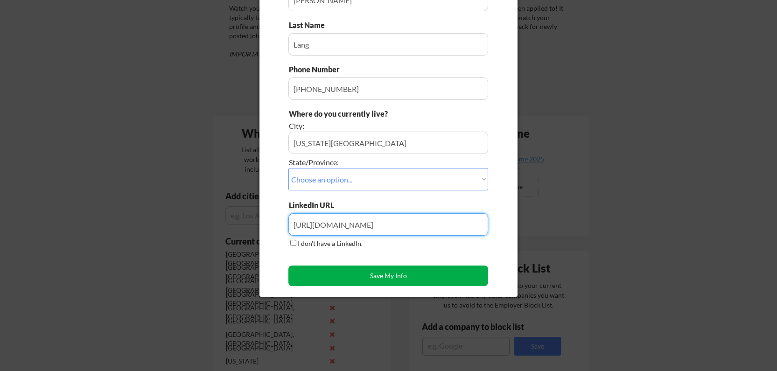
type input "Https://www.linkedin.com/in/joelangcontent"
click at [397, 279] on button "Save My Info" at bounding box center [389, 276] width 200 height 21
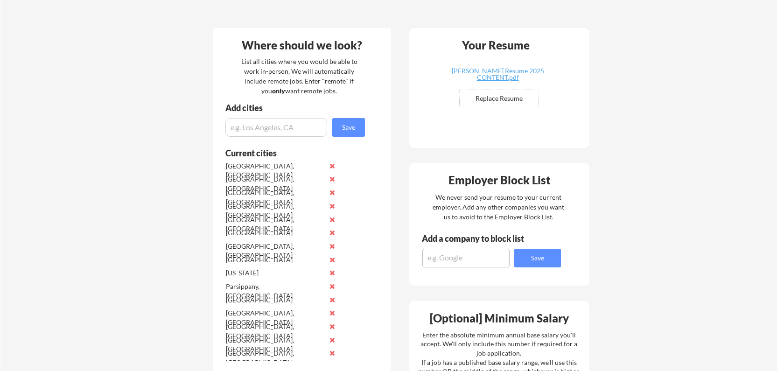
scroll to position [0, 0]
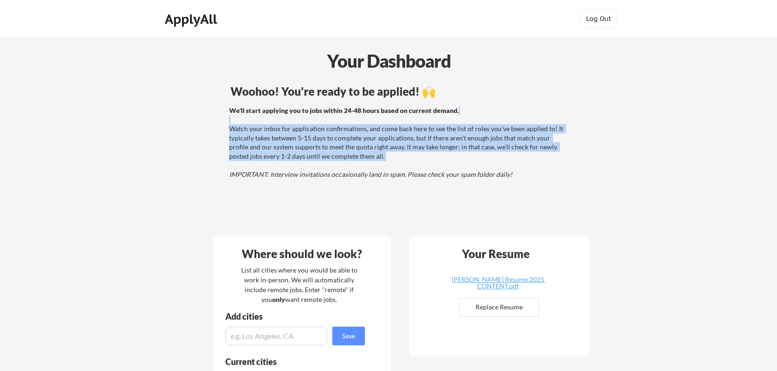
drag, startPoint x: 500, startPoint y: 107, endPoint x: 535, endPoint y: 163, distance: 65.7
click at [535, 163] on div "We'll start applying you to jobs within 24-48 hours based on current demand. Wa…" at bounding box center [397, 142] width 337 height 73
drag, startPoint x: 517, startPoint y: 157, endPoint x: 516, endPoint y: 112, distance: 45.3
click at [516, 112] on div "We'll start applying you to jobs within 24-48 hours based on current demand. Wa…" at bounding box center [397, 142] width 337 height 73
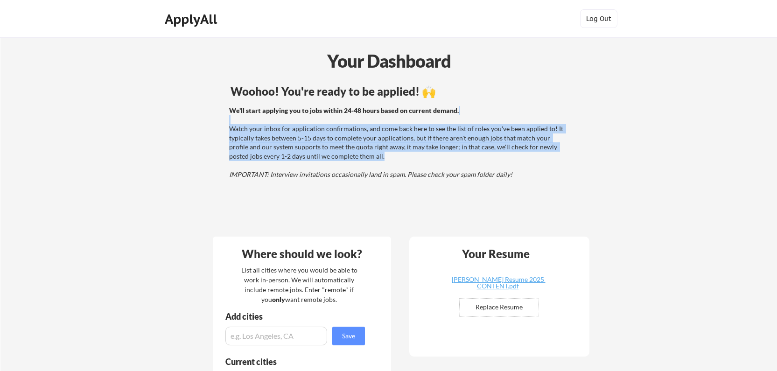
click at [516, 112] on div "We'll start applying you to jobs within 24-48 hours based on current demand. Wa…" at bounding box center [397, 142] width 337 height 73
